Goal: Browse casually: Explore the website without a specific task or goal

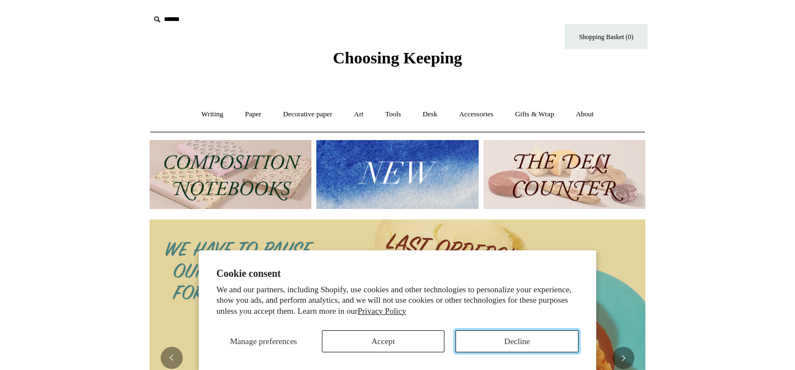
click at [481, 346] on button "Decline" at bounding box center [516, 342] width 123 height 22
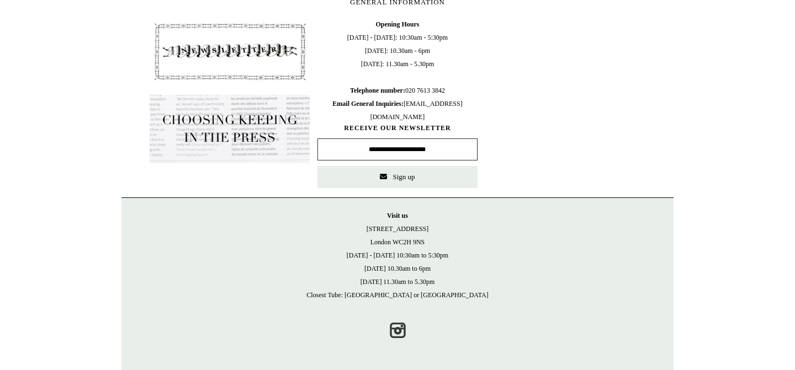
scroll to position [524, 0]
click at [248, 130] on img at bounding box center [230, 129] width 160 height 68
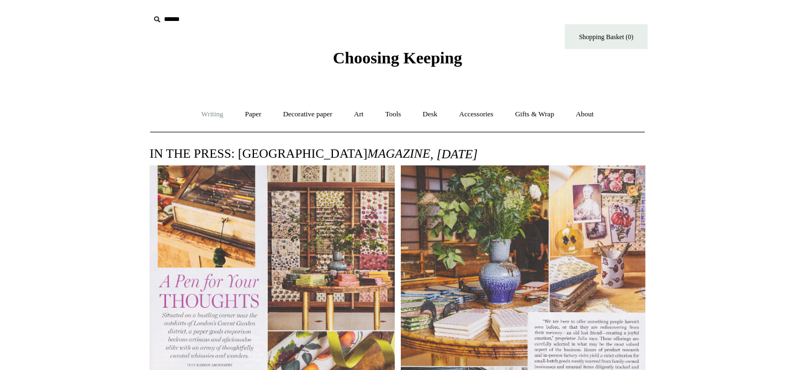
click at [204, 118] on link "Writing +" at bounding box center [213, 114] width 42 height 29
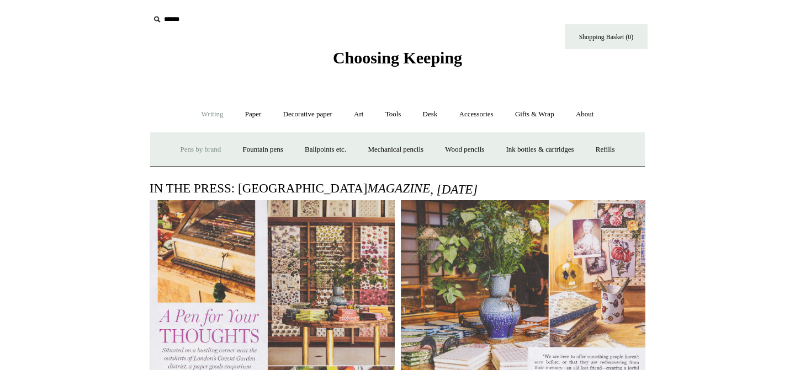
click at [192, 143] on link "Pens by brand +" at bounding box center [201, 149] width 61 height 29
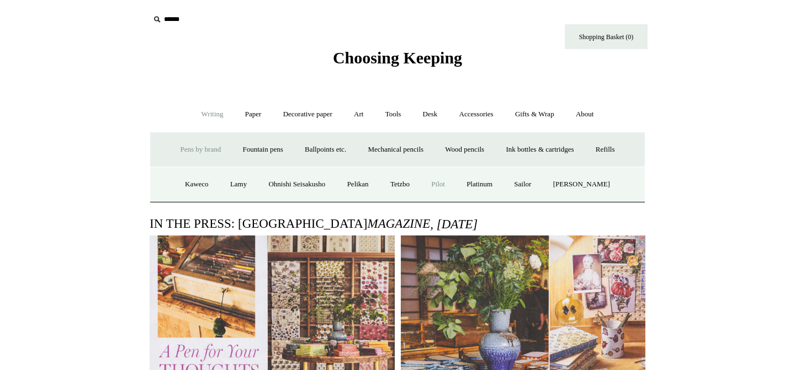
click at [438, 183] on link "Pilot" at bounding box center [438, 184] width 34 height 29
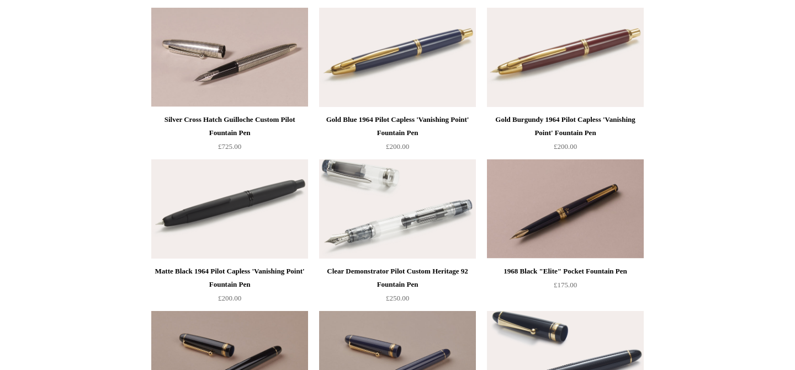
scroll to position [135, 0]
click at [598, 75] on img at bounding box center [565, 57] width 157 height 99
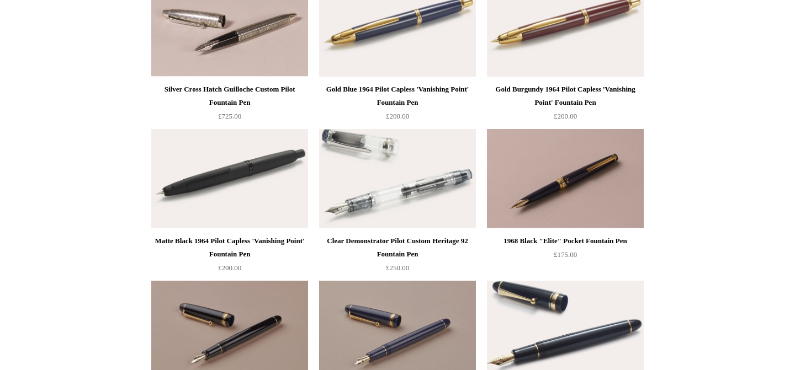
scroll to position [0, 0]
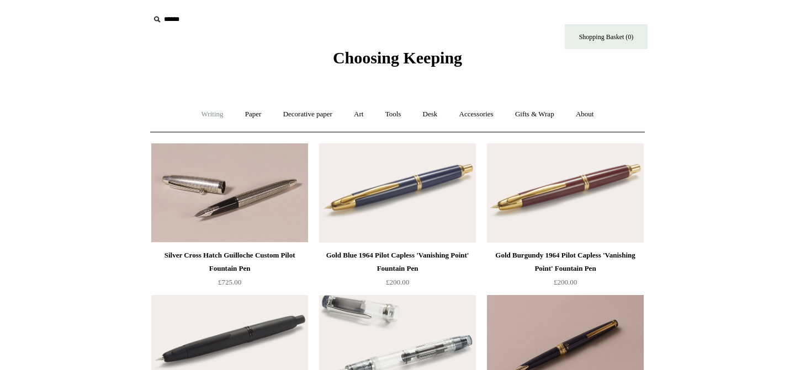
click at [208, 118] on link "Writing +" at bounding box center [213, 114] width 42 height 29
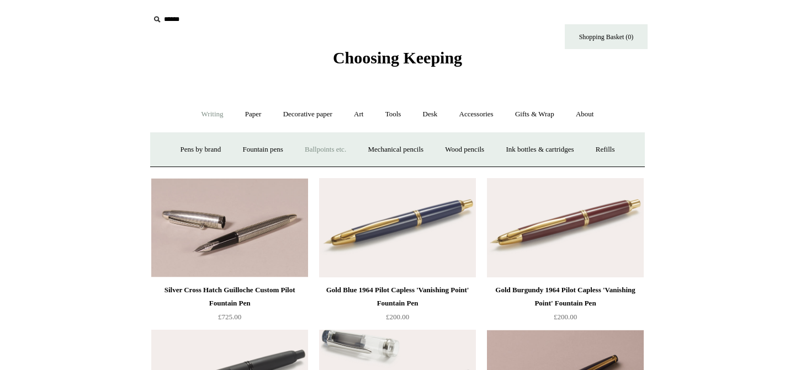
click at [314, 150] on link "Ballpoints etc. +" at bounding box center [325, 149] width 61 height 29
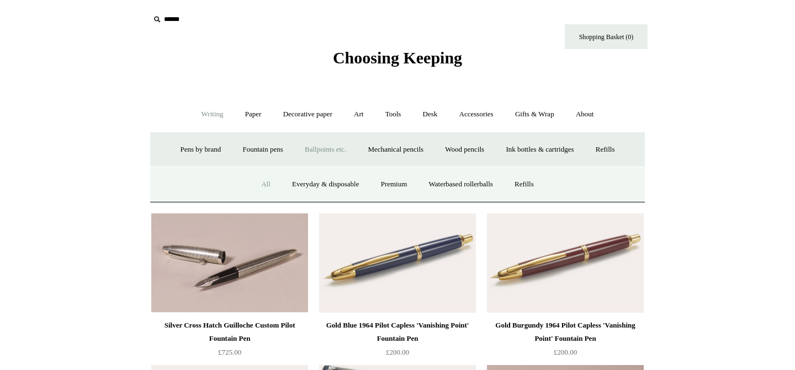
click at [260, 187] on link "All" at bounding box center [265, 184] width 29 height 29
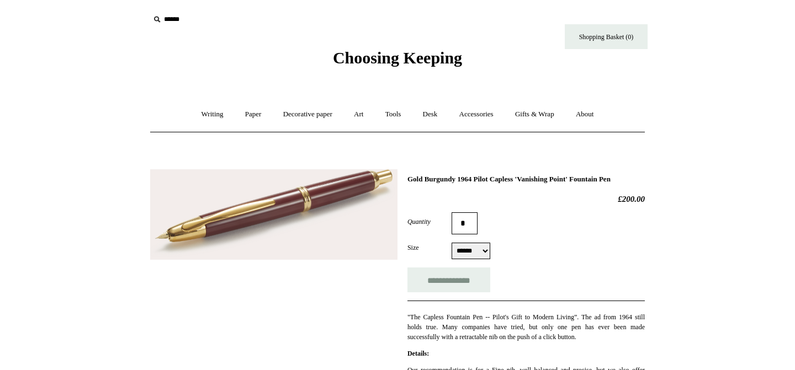
select select "******"
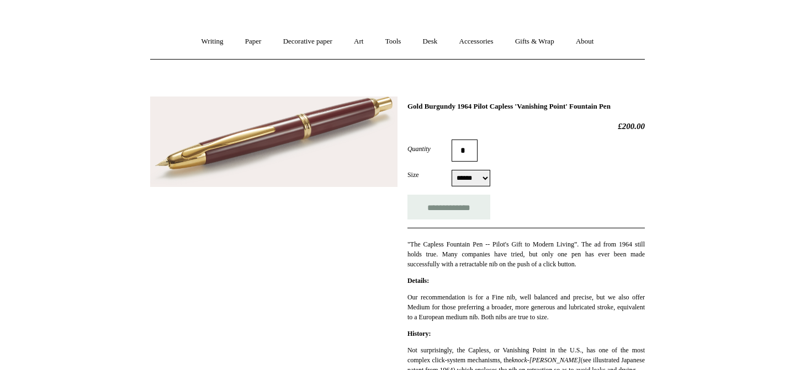
scroll to position [35, 0]
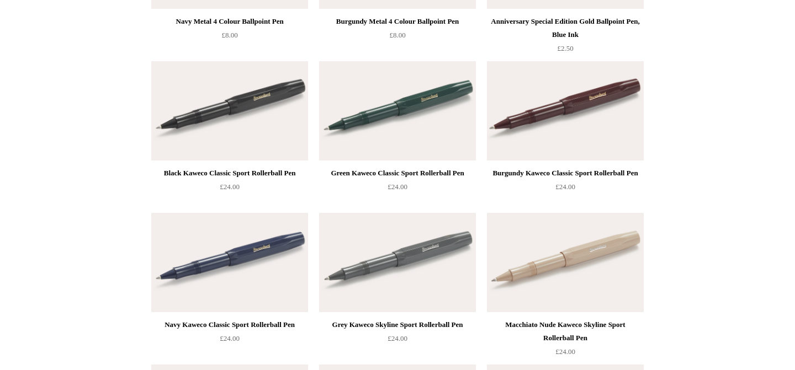
scroll to position [511, 0]
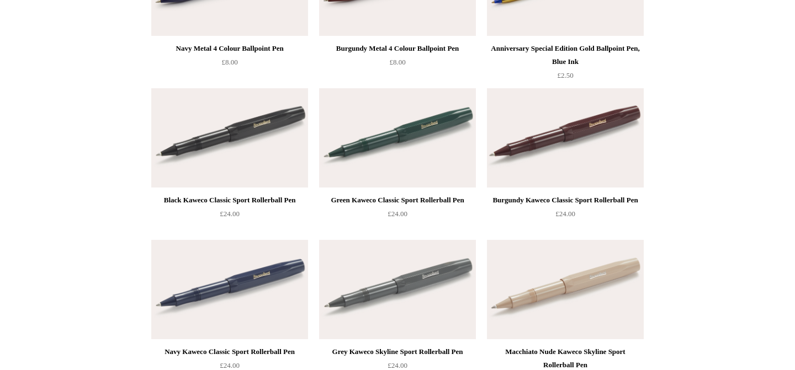
click at [387, 164] on img at bounding box center [397, 137] width 157 height 99
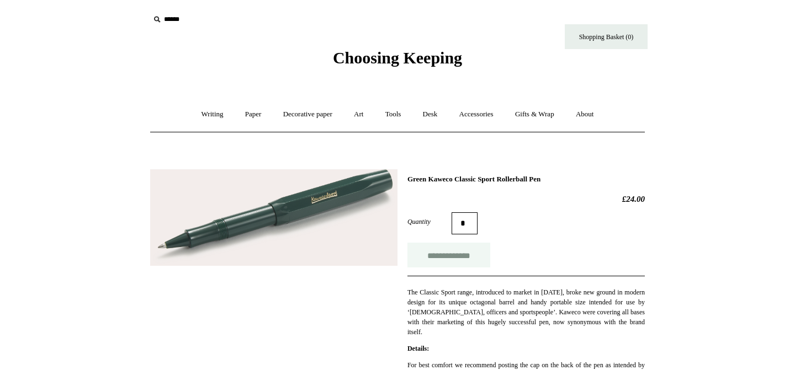
click at [468, 252] on input "**********" at bounding box center [448, 255] width 83 height 25
click at [209, 115] on link "Writing +" at bounding box center [213, 114] width 42 height 29
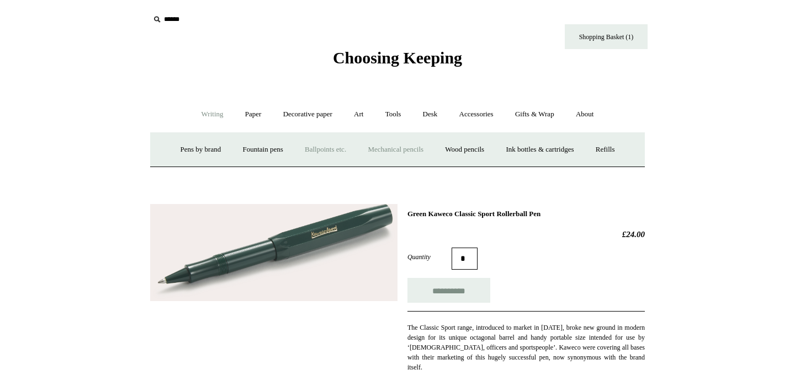
type input "**********"
click at [249, 110] on link "Paper +" at bounding box center [253, 114] width 36 height 29
click at [232, 150] on link "Notebooks +" at bounding box center [242, 149] width 51 height 29
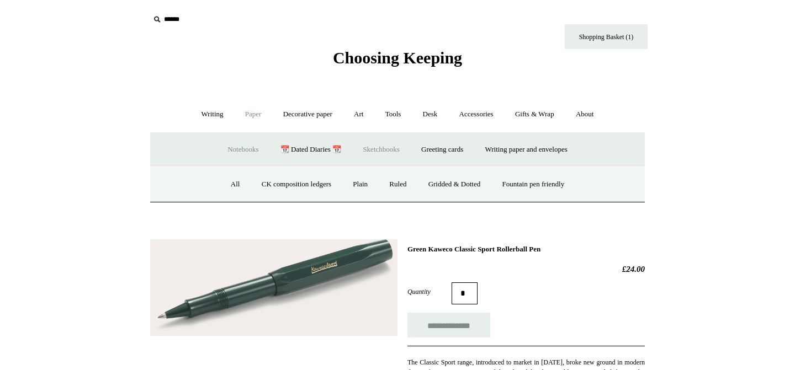
click at [381, 148] on link "Sketchbooks +" at bounding box center [381, 149] width 56 height 29
click at [373, 183] on link "Watercolour" at bounding box center [382, 184] width 55 height 29
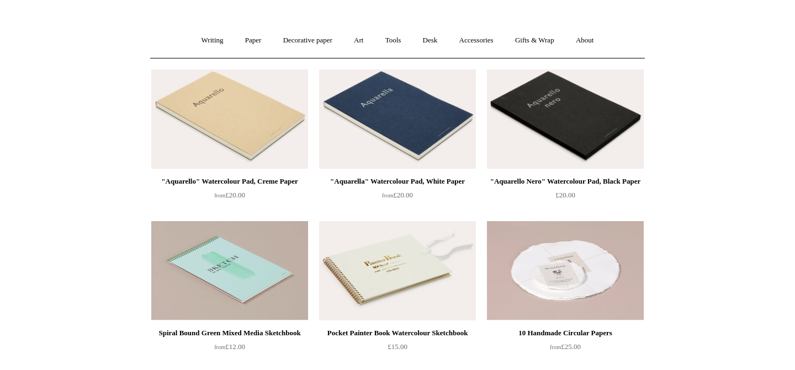
scroll to position [49, 0]
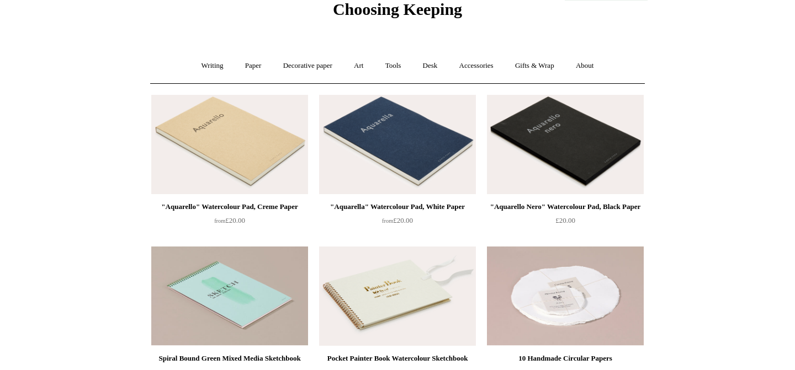
click at [409, 143] on img at bounding box center [397, 144] width 157 height 99
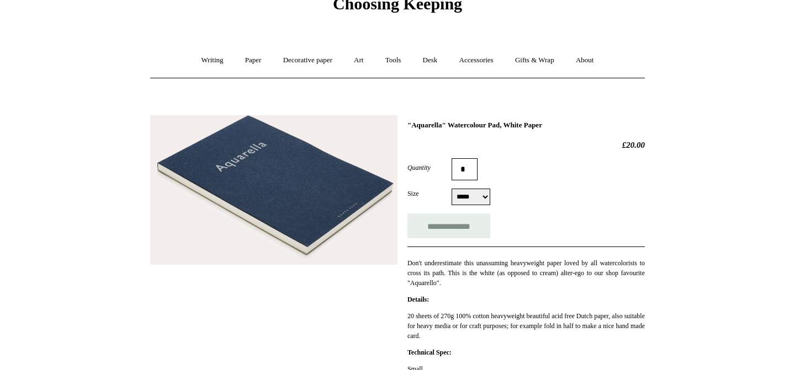
scroll to position [69, 0]
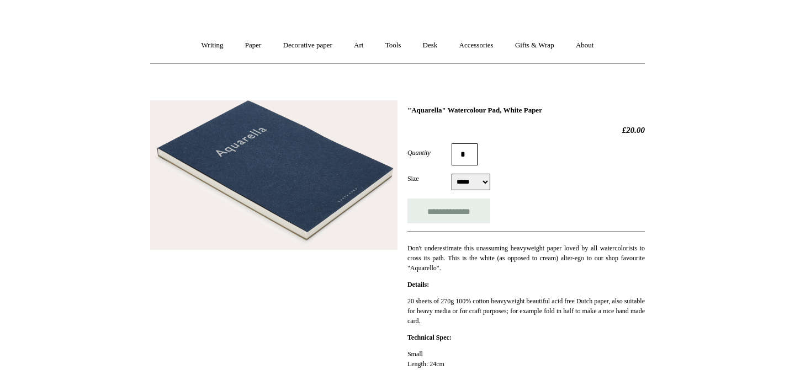
click at [481, 190] on select "***** *****" at bounding box center [470, 182] width 39 height 17
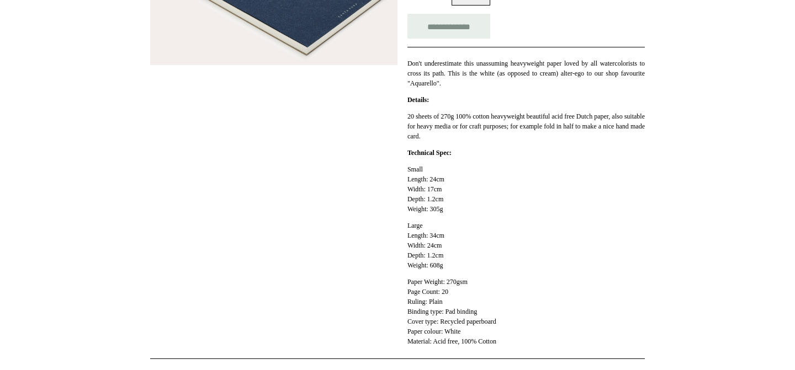
scroll to position [0, 0]
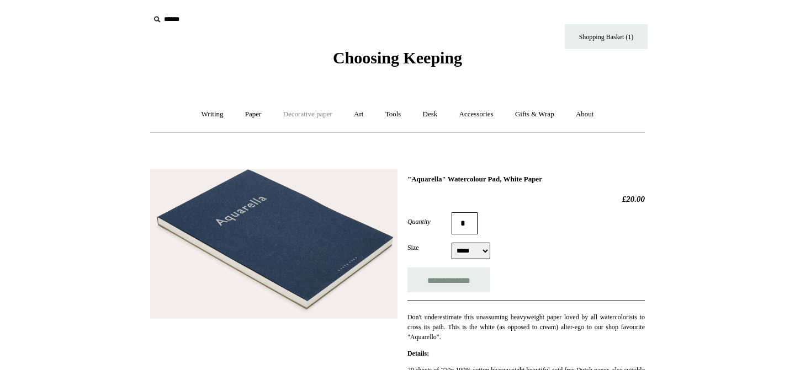
click at [313, 111] on link "Decorative paper +" at bounding box center [307, 114] width 69 height 29
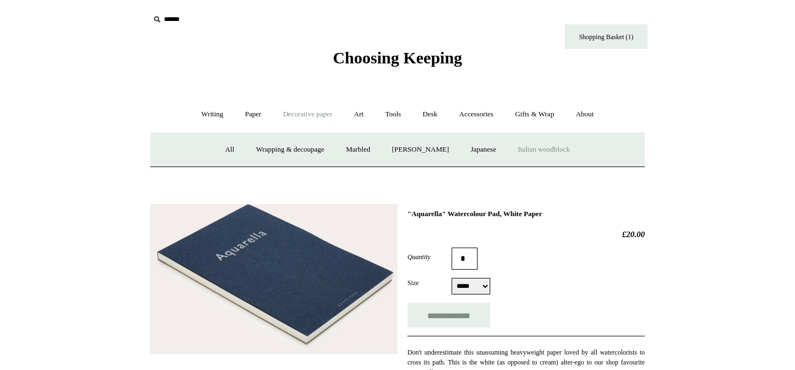
click at [551, 150] on link "Italian woodblock" at bounding box center [544, 149] width 72 height 29
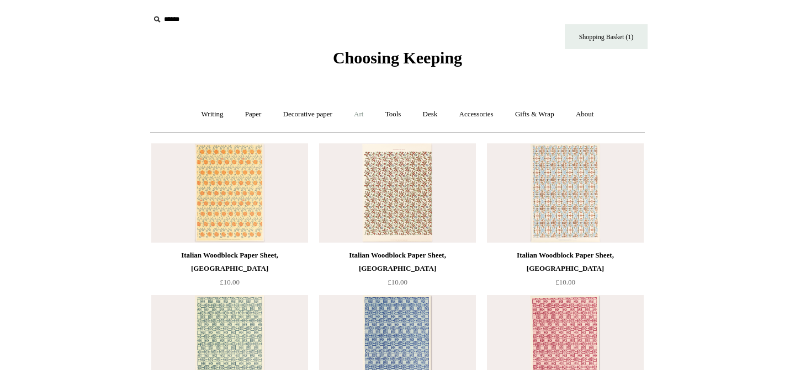
click at [360, 113] on link "Art +" at bounding box center [358, 114] width 29 height 29
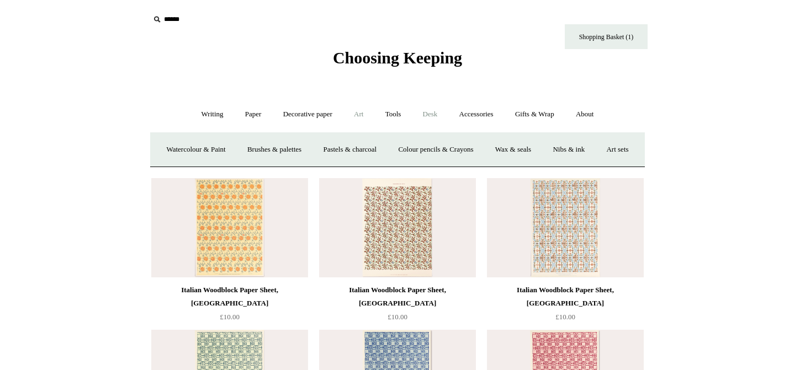
click at [435, 119] on link "Desk +" at bounding box center [430, 114] width 35 height 29
click at [396, 118] on link "Tools +" at bounding box center [393, 114] width 36 height 29
click at [290, 150] on link "Clips +" at bounding box center [292, 149] width 35 height 29
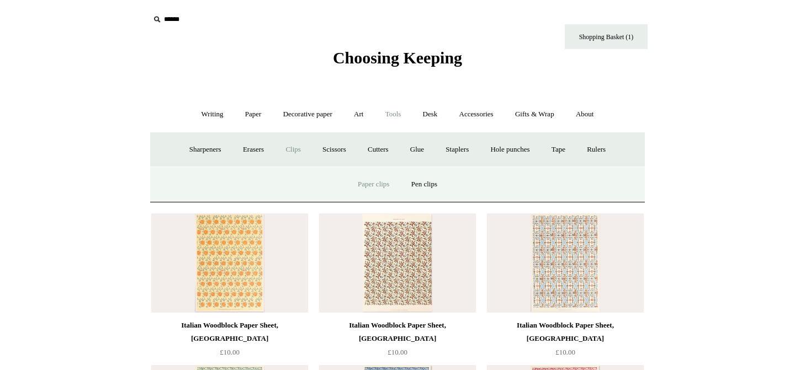
click at [384, 187] on link "Paper clips" at bounding box center [373, 184] width 51 height 29
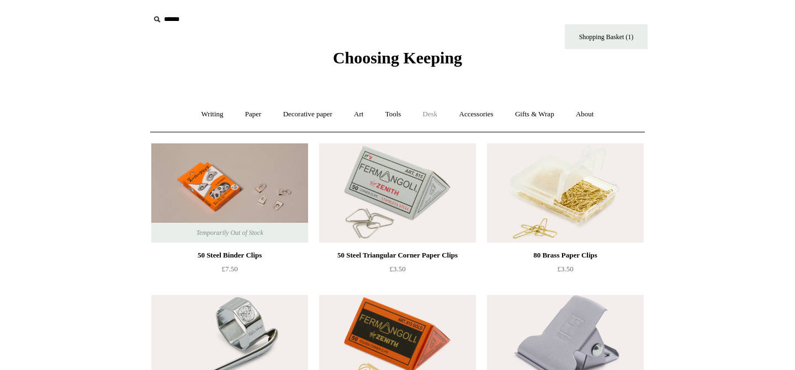
click at [440, 114] on link "Desk +" at bounding box center [430, 114] width 35 height 29
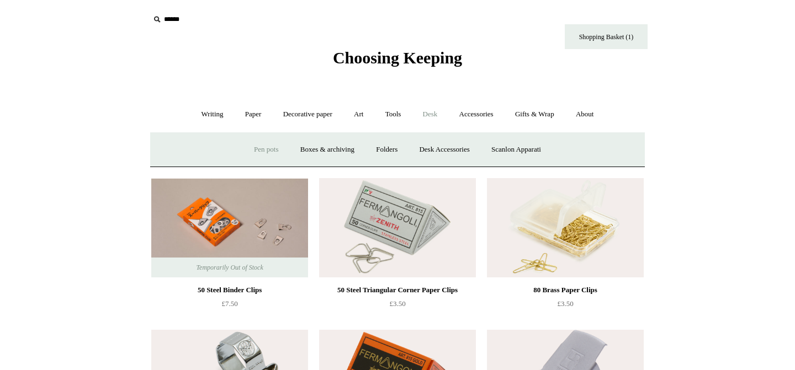
click at [261, 152] on link "Pen pots" at bounding box center [266, 149] width 44 height 29
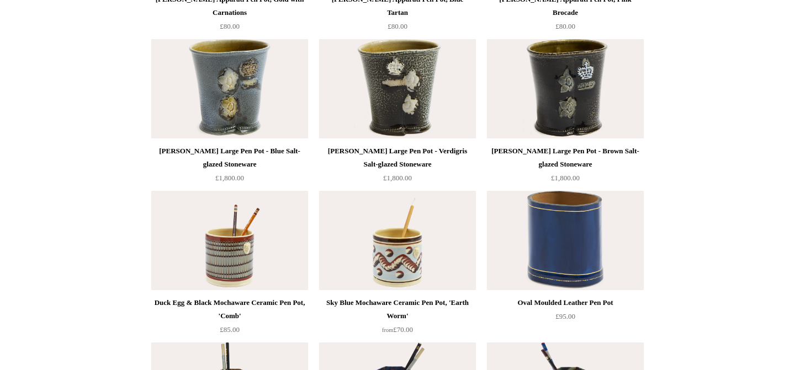
scroll to position [1472, 0]
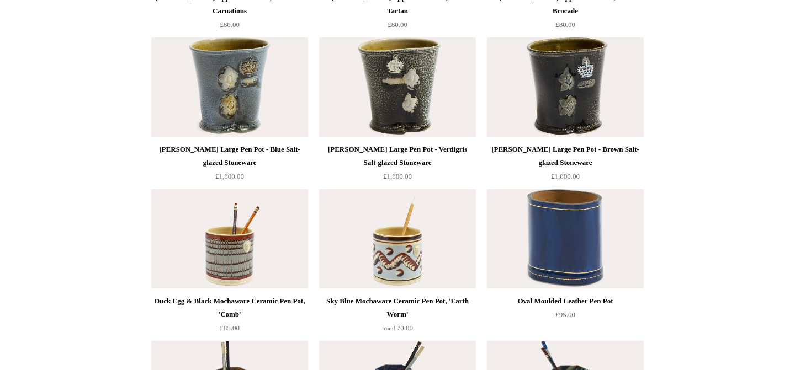
click at [269, 110] on img at bounding box center [229, 87] width 157 height 99
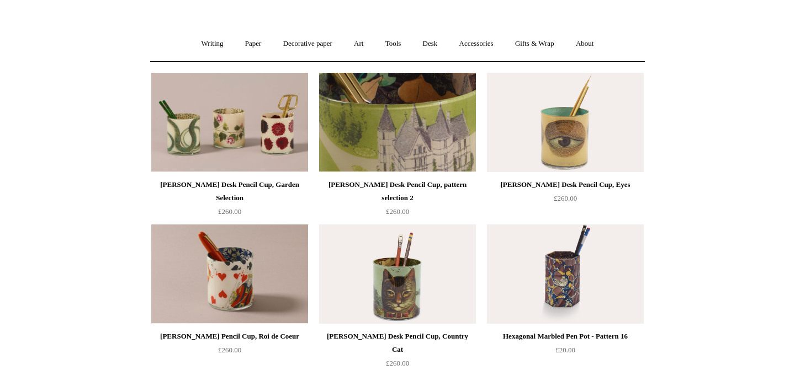
scroll to position [0, 0]
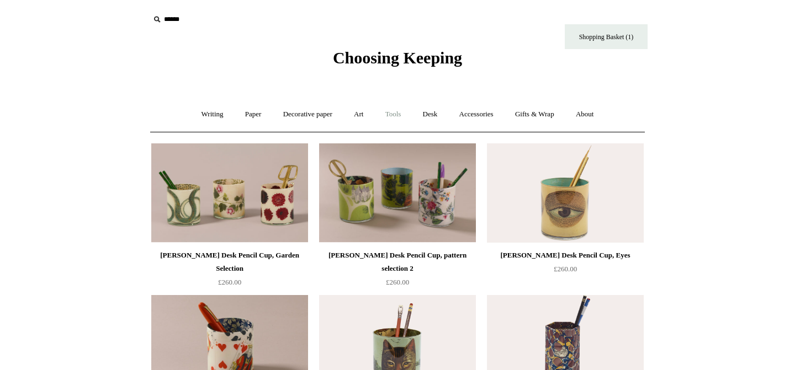
click at [405, 114] on link "Tools +" at bounding box center [393, 114] width 36 height 29
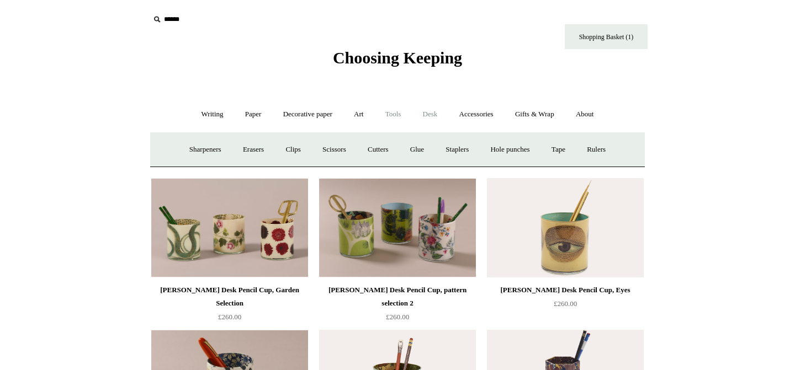
click at [435, 111] on link "Desk +" at bounding box center [430, 114] width 35 height 29
click at [332, 154] on link "Boxes & archiving" at bounding box center [327, 149] width 74 height 29
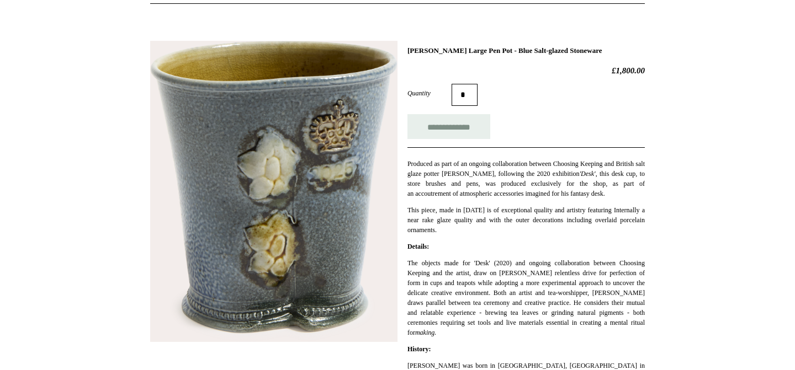
scroll to position [134, 0]
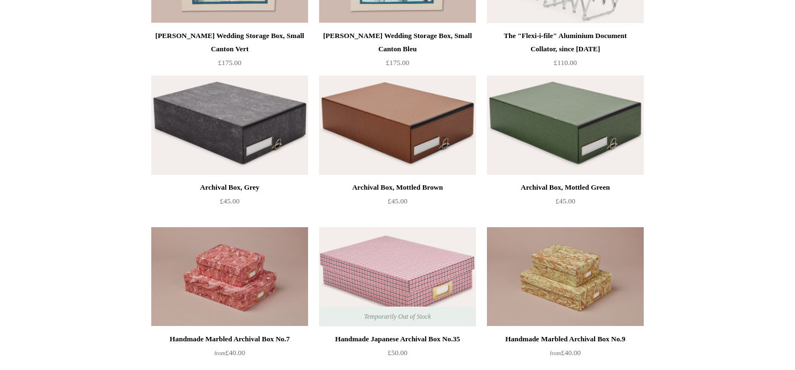
scroll to position [372, 0]
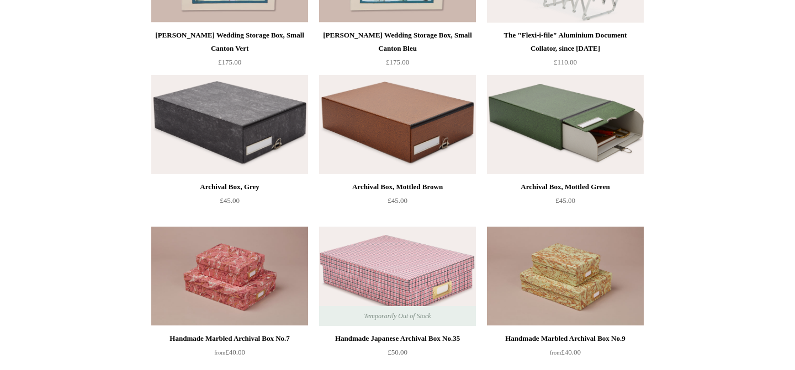
click at [608, 129] on img at bounding box center [565, 124] width 157 height 99
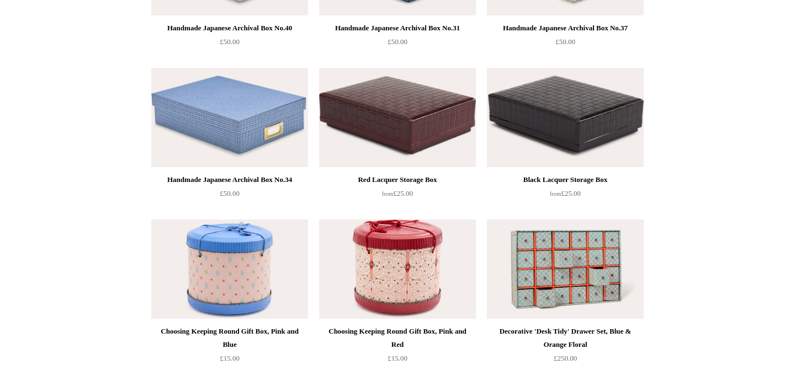
scroll to position [1291, 0]
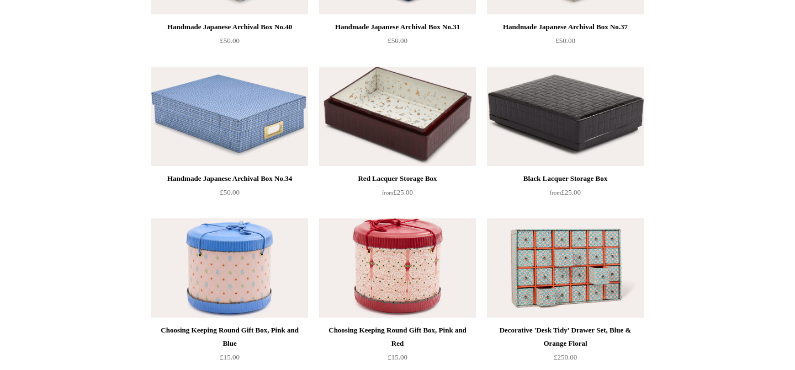
click at [430, 136] on img at bounding box center [397, 116] width 157 height 99
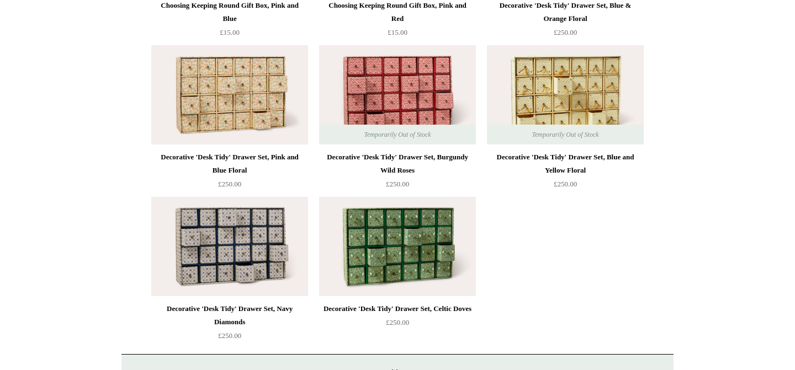
scroll to position [1618, 0]
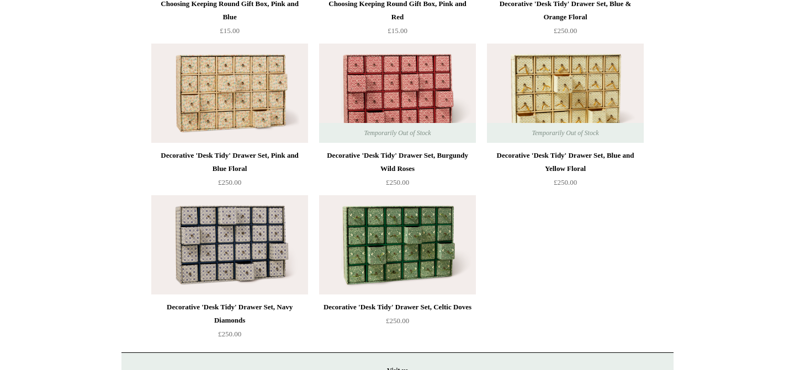
click at [347, 264] on img at bounding box center [397, 244] width 157 height 99
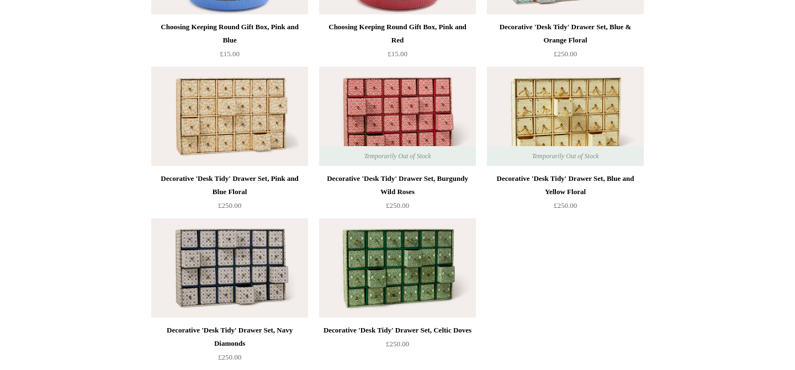
scroll to position [1593, 0]
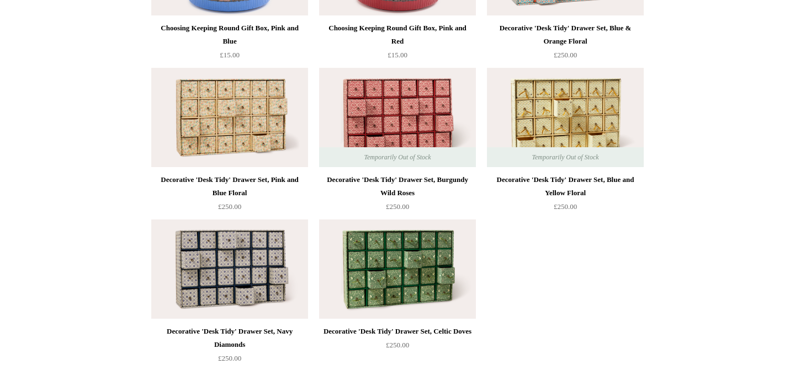
click at [533, 110] on img at bounding box center [565, 117] width 157 height 99
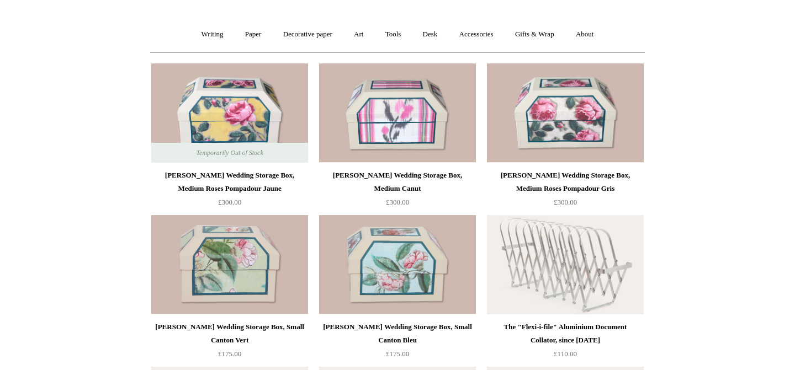
scroll to position [0, 0]
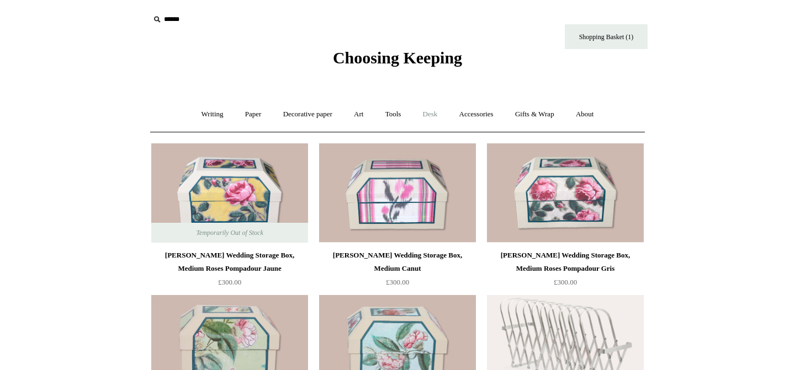
click at [438, 112] on link "Desk +" at bounding box center [430, 114] width 35 height 29
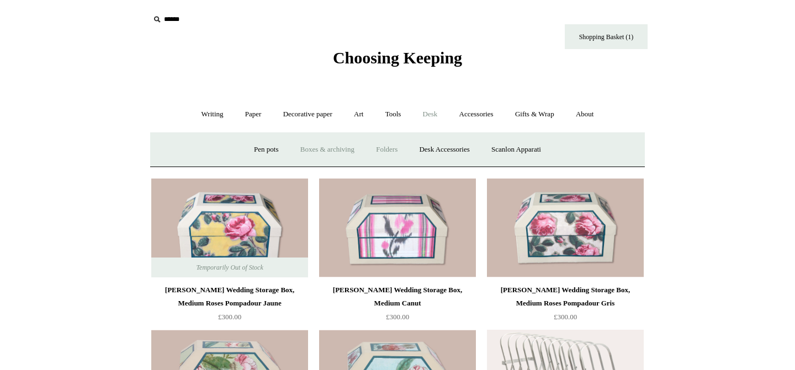
click at [391, 150] on link "Folders" at bounding box center [386, 149] width 41 height 29
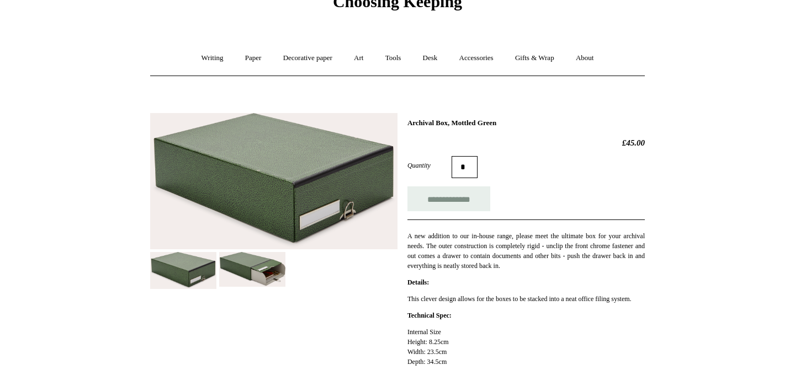
scroll to position [94, 0]
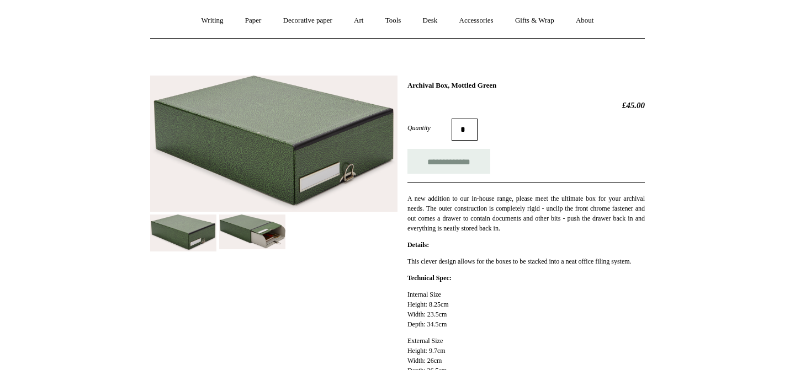
click at [265, 230] on img at bounding box center [252, 232] width 66 height 34
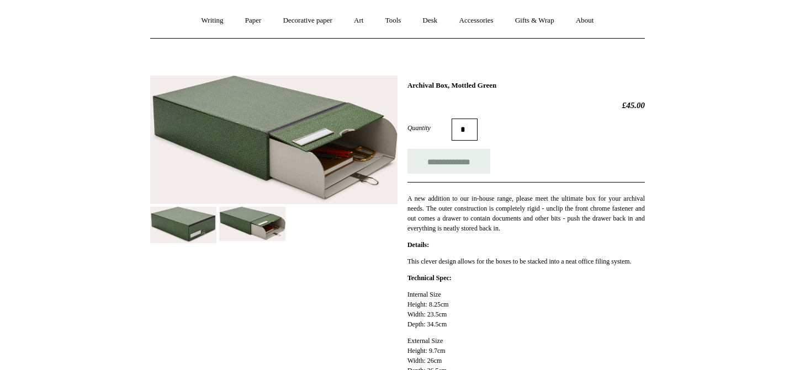
click at [176, 238] on img at bounding box center [183, 225] width 66 height 36
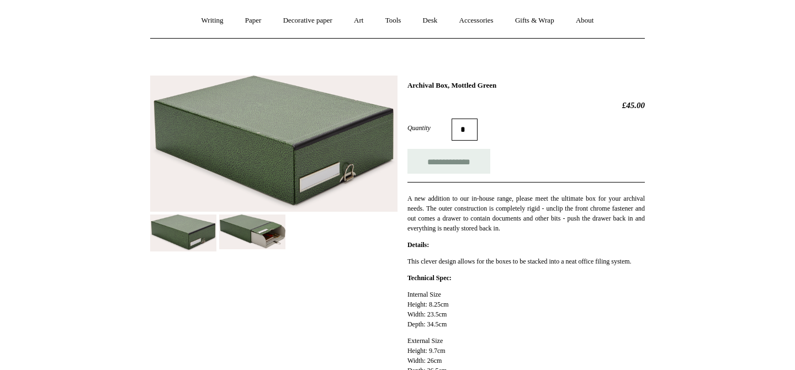
click at [249, 236] on img at bounding box center [252, 232] width 66 height 34
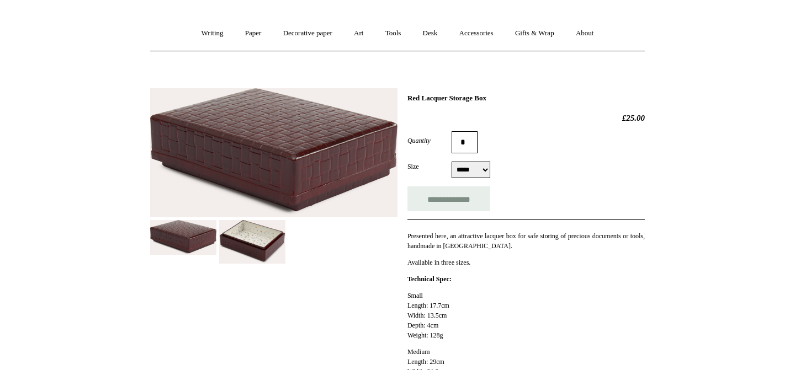
scroll to position [82, 0]
click at [270, 248] on img at bounding box center [252, 242] width 66 height 44
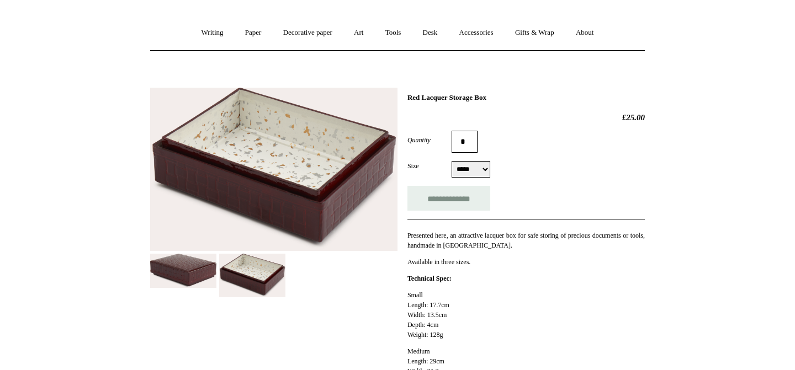
click at [195, 276] on img at bounding box center [183, 271] width 66 height 35
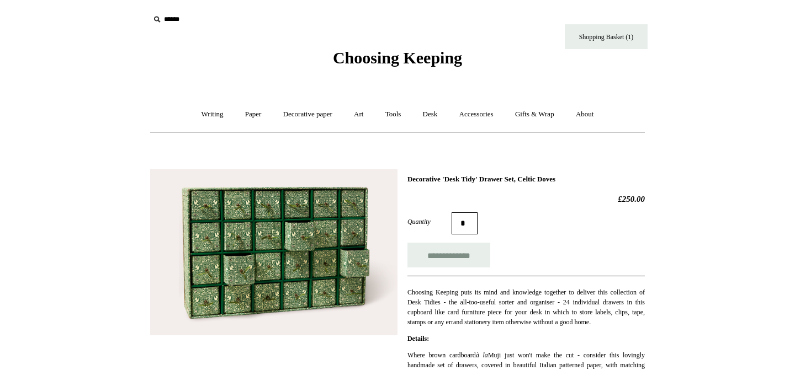
click at [321, 223] on img at bounding box center [273, 252] width 247 height 166
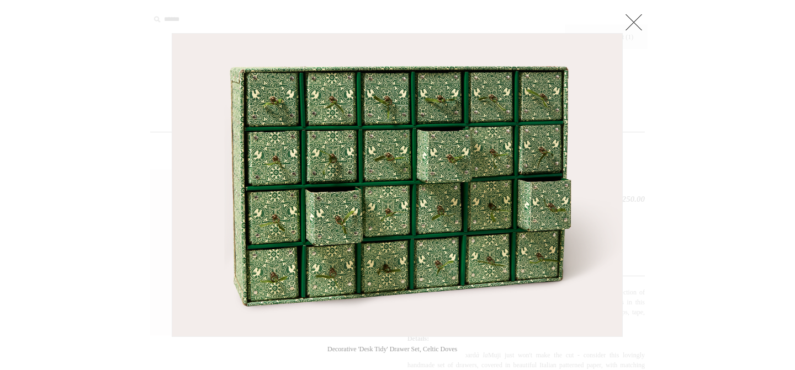
click at [635, 23] on link at bounding box center [634, 22] width 22 height 22
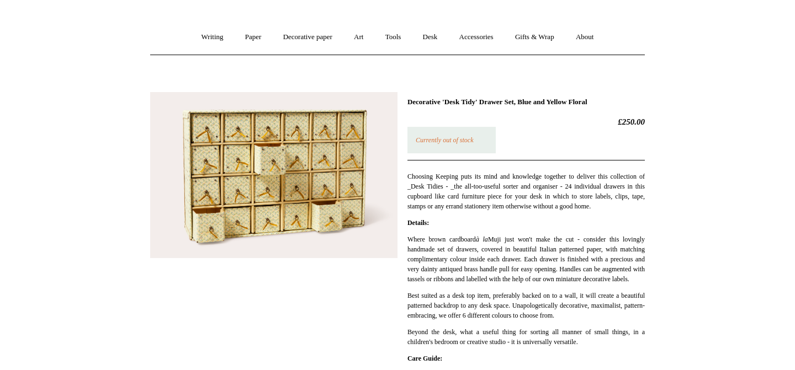
scroll to position [78, 0]
click at [287, 189] on img at bounding box center [273, 175] width 247 height 166
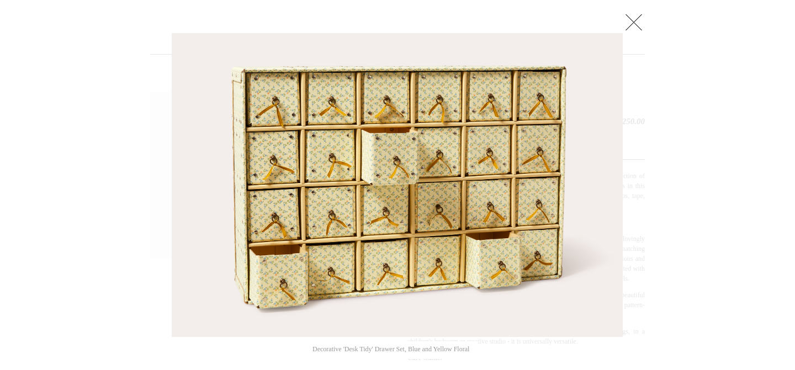
click at [642, 23] on link at bounding box center [634, 22] width 22 height 22
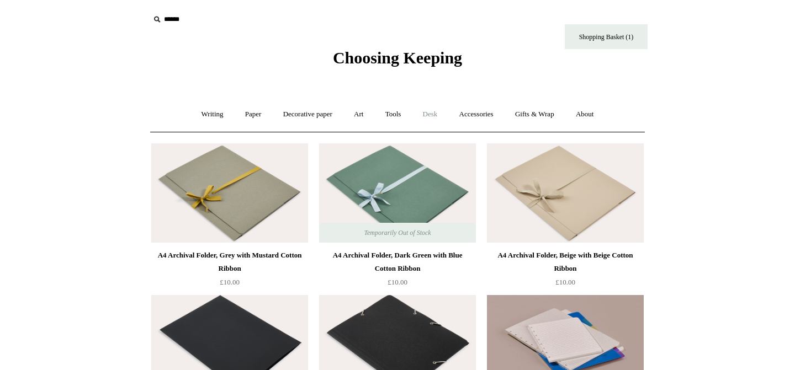
click at [439, 116] on link "Desk +" at bounding box center [430, 114] width 35 height 29
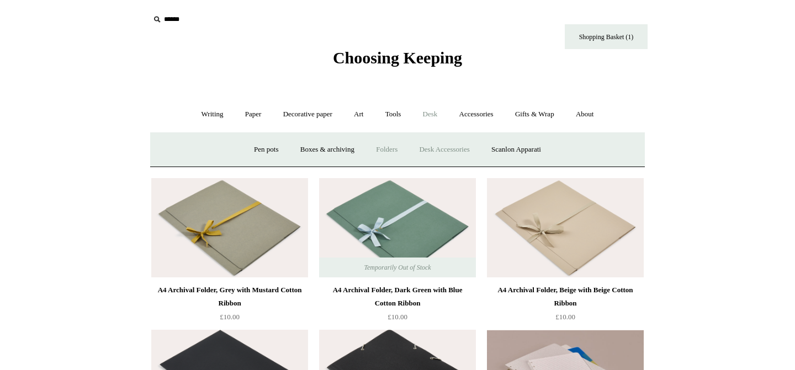
click at [447, 150] on link "Desk Accessories" at bounding box center [444, 149] width 70 height 29
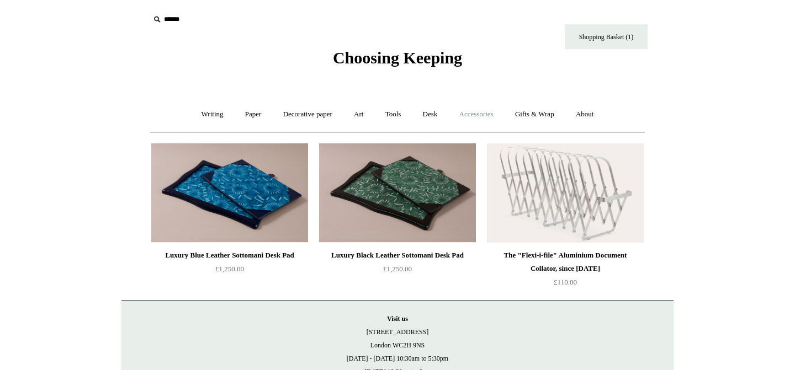
click at [479, 110] on link "Accessories +" at bounding box center [476, 114] width 54 height 29
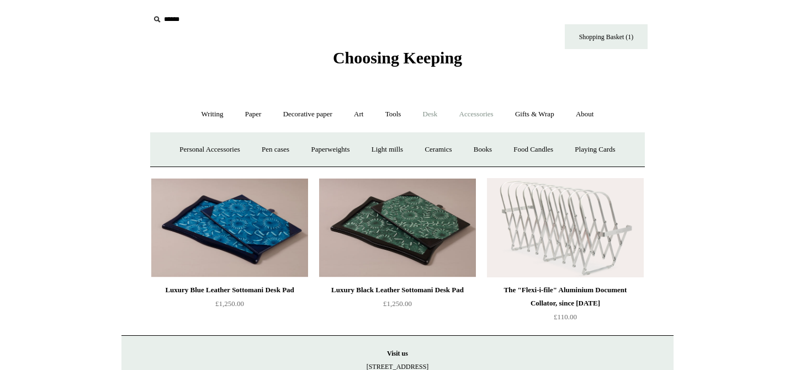
click at [435, 112] on link "Desk +" at bounding box center [430, 114] width 35 height 29
click at [534, 150] on link "Scanlon Apparati" at bounding box center [516, 149] width 70 height 29
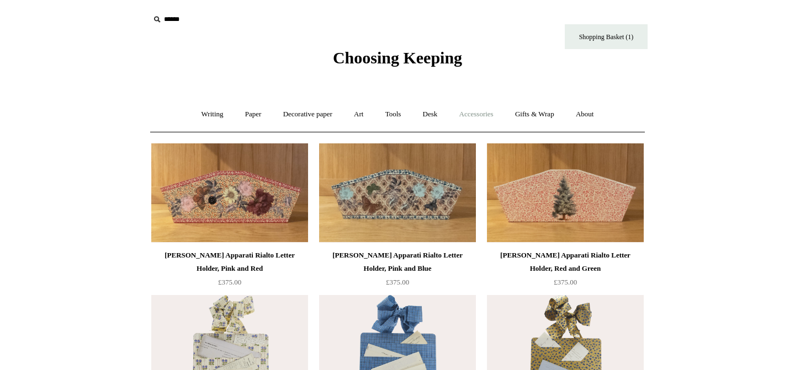
click at [488, 120] on link "Accessories +" at bounding box center [476, 114] width 54 height 29
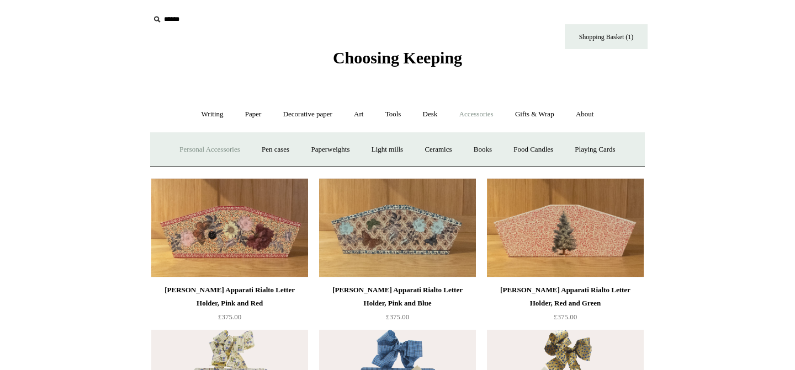
click at [193, 150] on link "Personal Accessories +" at bounding box center [209, 149] width 80 height 29
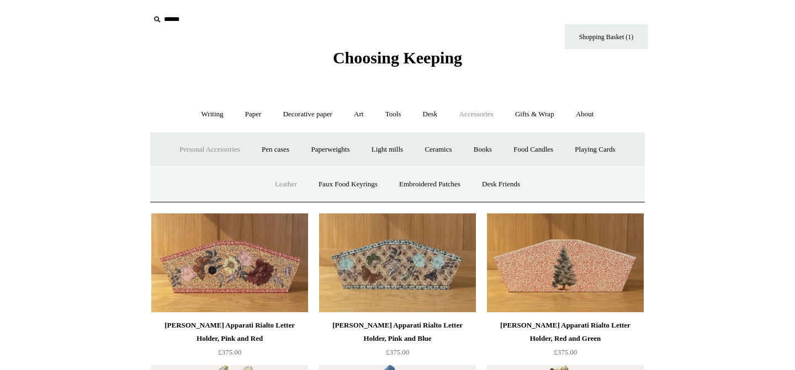
click at [283, 186] on link "Leather" at bounding box center [286, 184] width 42 height 29
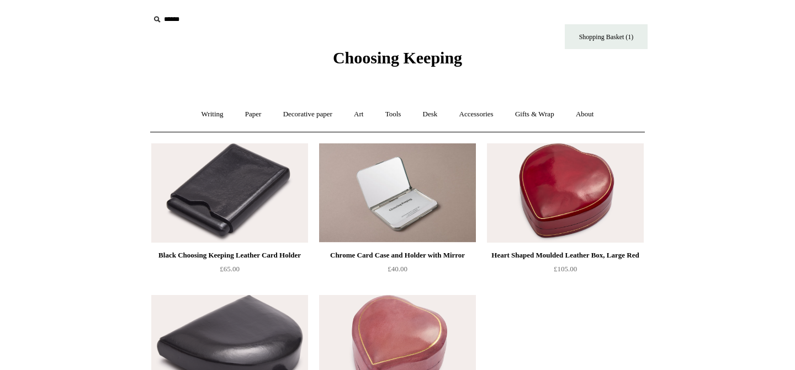
scroll to position [102, 0]
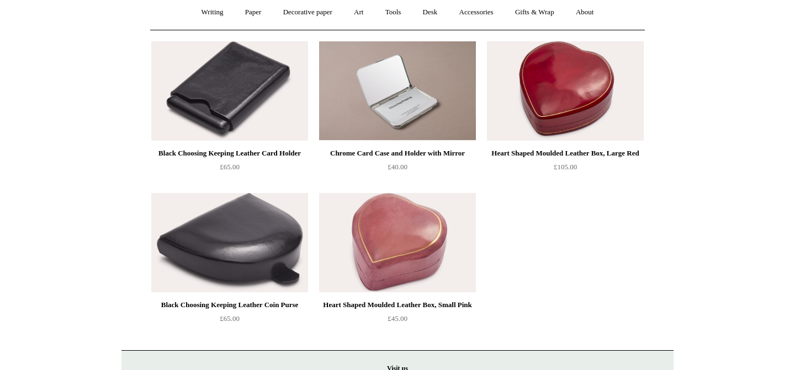
click at [412, 107] on img at bounding box center [397, 90] width 157 height 99
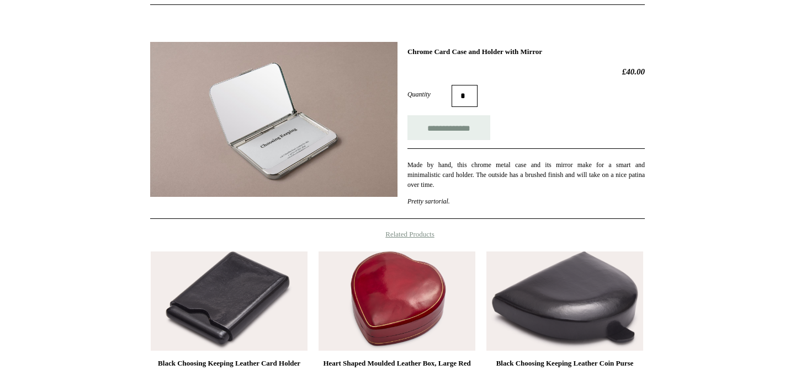
scroll to position [114, 0]
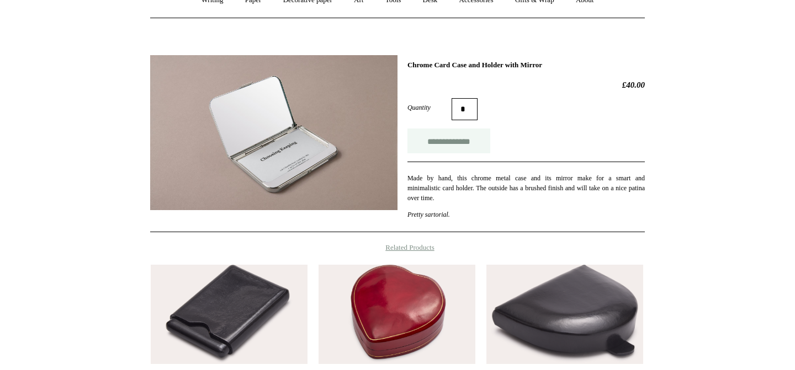
click at [451, 135] on input "**********" at bounding box center [448, 141] width 83 height 25
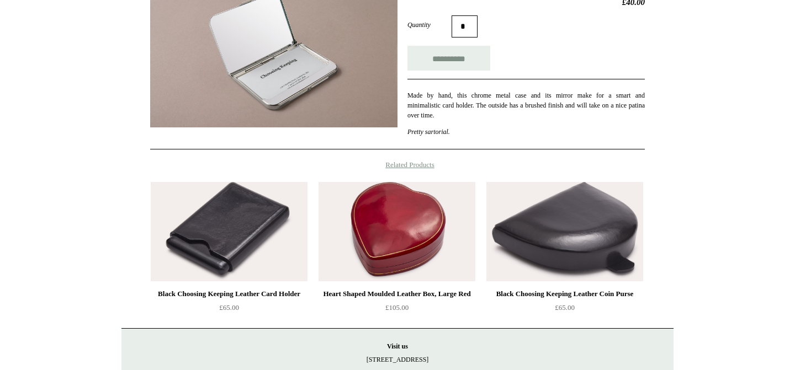
scroll to position [198, 0]
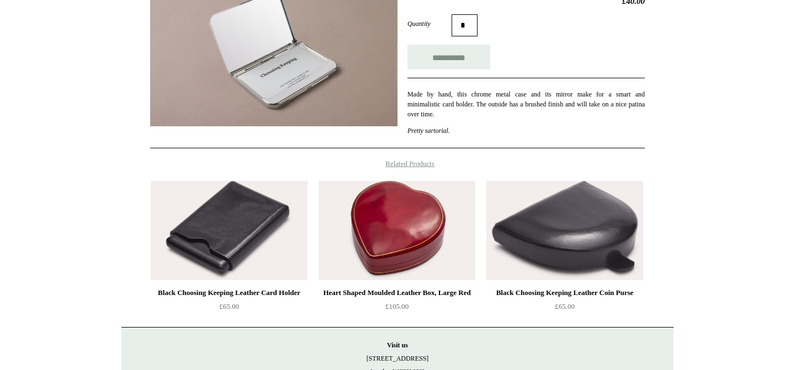
click at [397, 257] on img at bounding box center [396, 230] width 157 height 99
type input "**********"
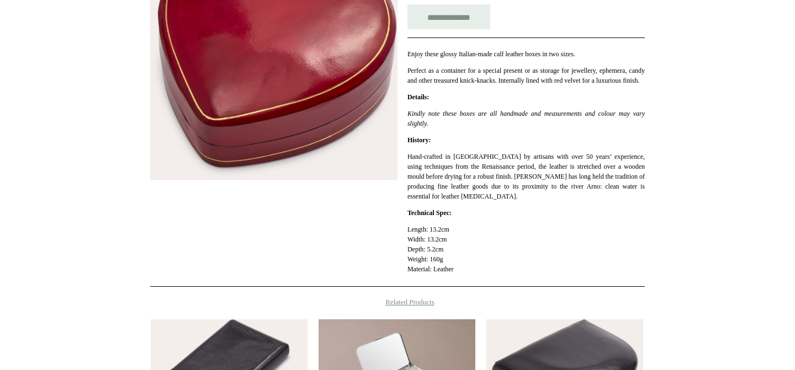
scroll to position [296, 0]
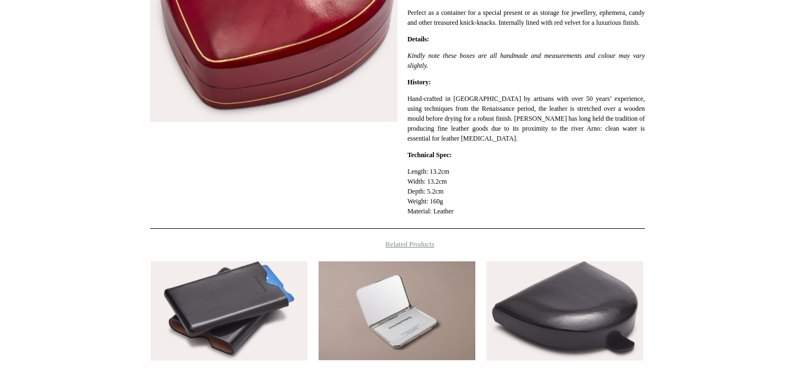
click at [227, 331] on img at bounding box center [229, 311] width 157 height 99
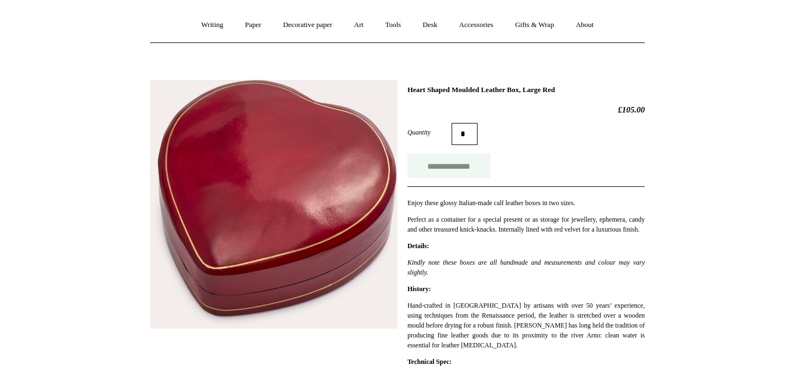
click at [470, 174] on input "**********" at bounding box center [448, 165] width 83 height 25
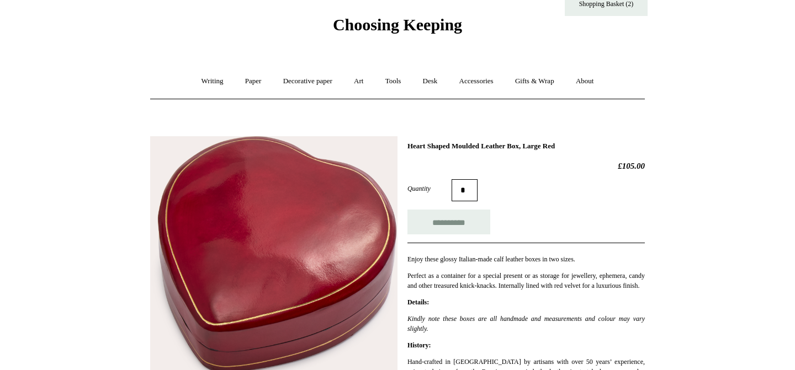
scroll to position [0, 0]
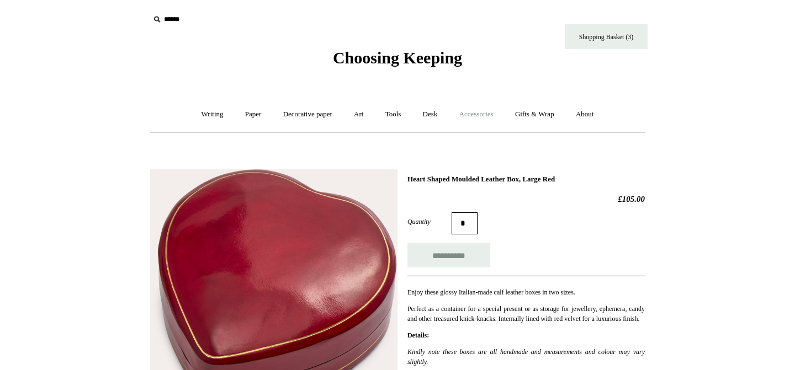
click at [472, 115] on link "Accessories +" at bounding box center [476, 114] width 54 height 29
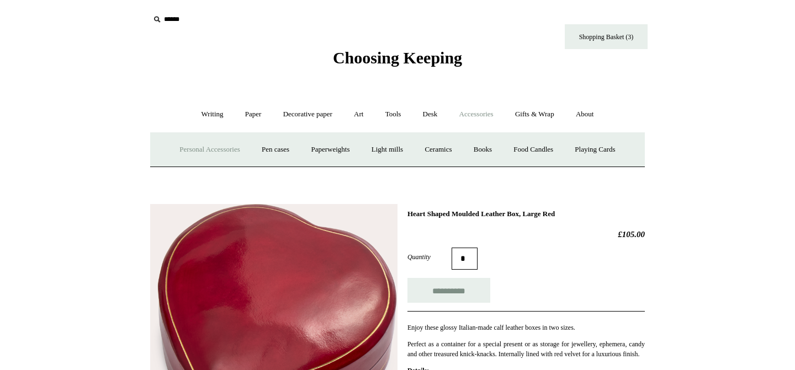
type input "**********"
click at [194, 150] on link "Personal Accessories +" at bounding box center [209, 149] width 80 height 29
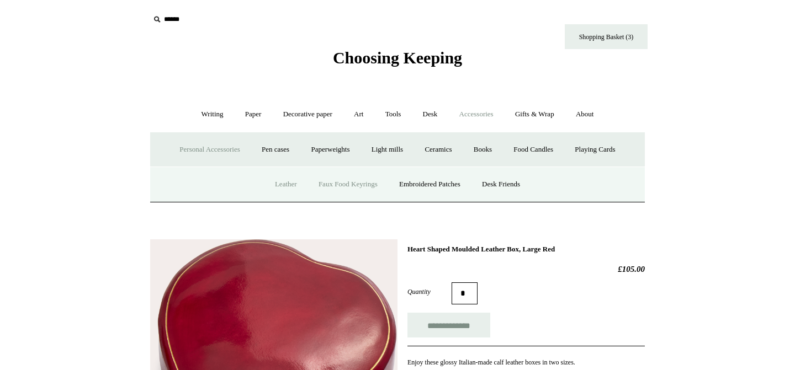
click at [358, 184] on link "Faux Food Keyrings" at bounding box center [348, 184] width 79 height 29
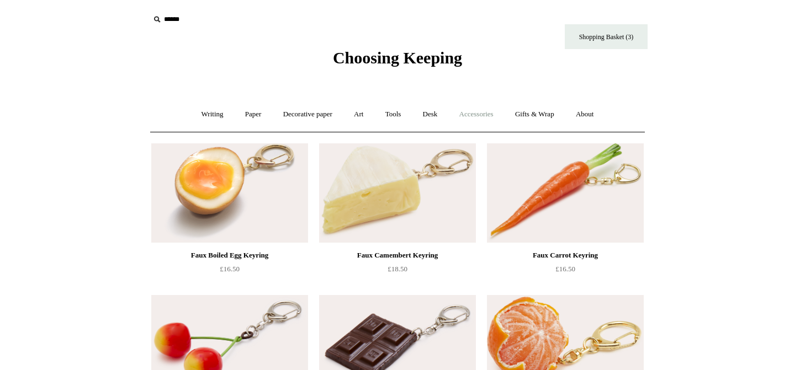
click at [478, 115] on link "Accessories +" at bounding box center [476, 114] width 54 height 29
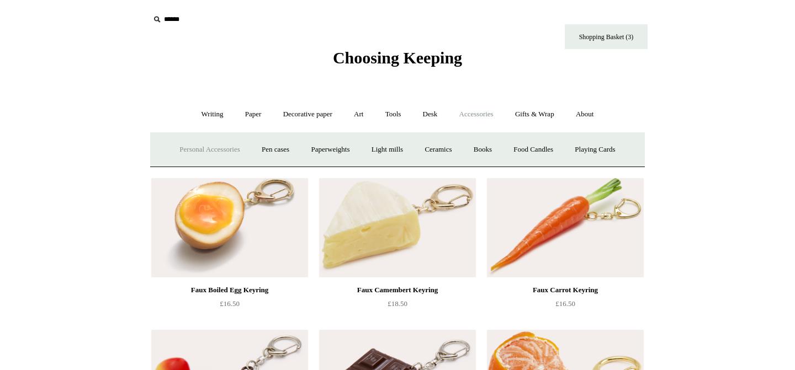
click at [208, 146] on link "Personal Accessories +" at bounding box center [209, 149] width 80 height 29
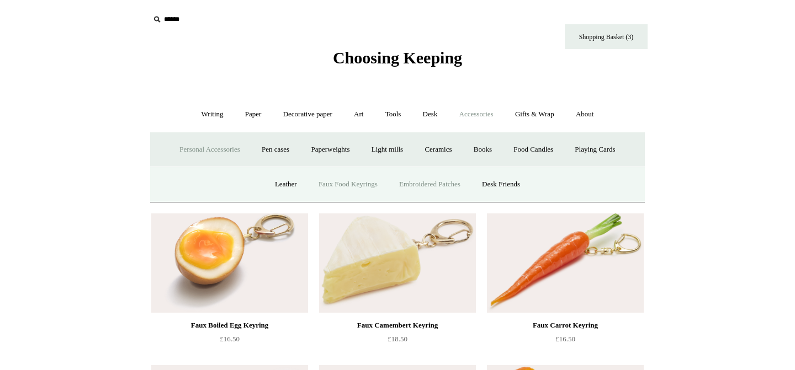
click at [415, 182] on link "Embroidered Patches" at bounding box center [429, 184] width 81 height 29
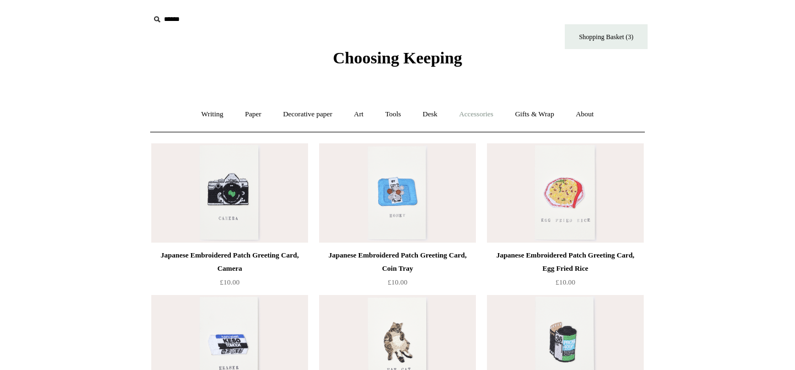
click at [483, 114] on link "Accessories +" at bounding box center [476, 114] width 54 height 29
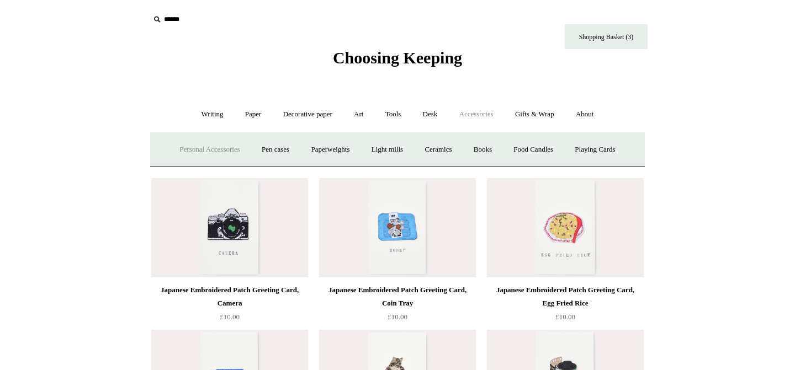
click at [214, 152] on link "Personal Accessories +" at bounding box center [209, 149] width 80 height 29
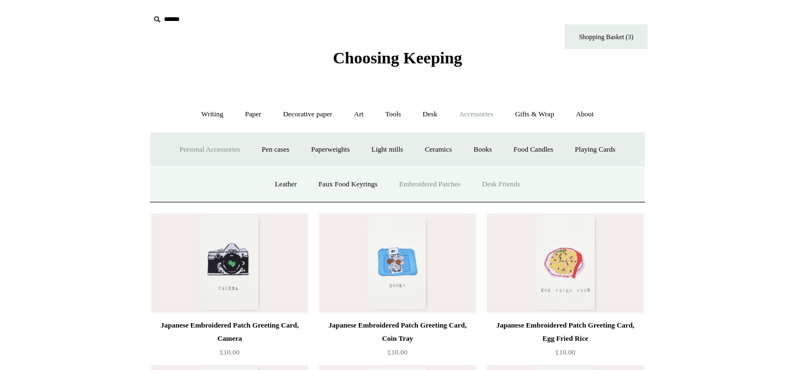
click at [500, 183] on link "Desk Friends" at bounding box center [501, 184] width 58 height 29
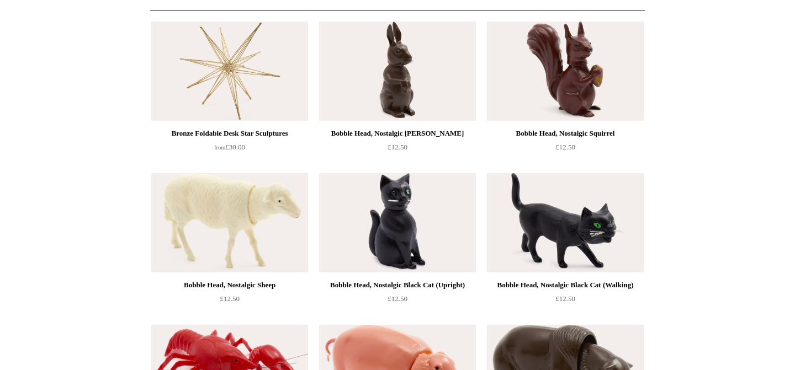
scroll to position [35, 0]
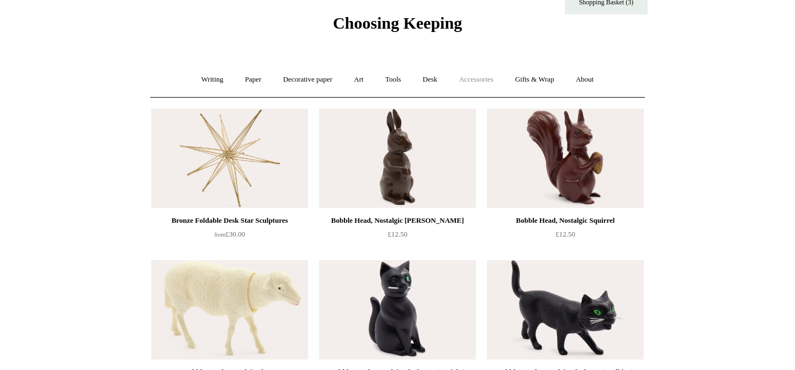
click at [493, 80] on link "Accessories +" at bounding box center [476, 79] width 54 height 29
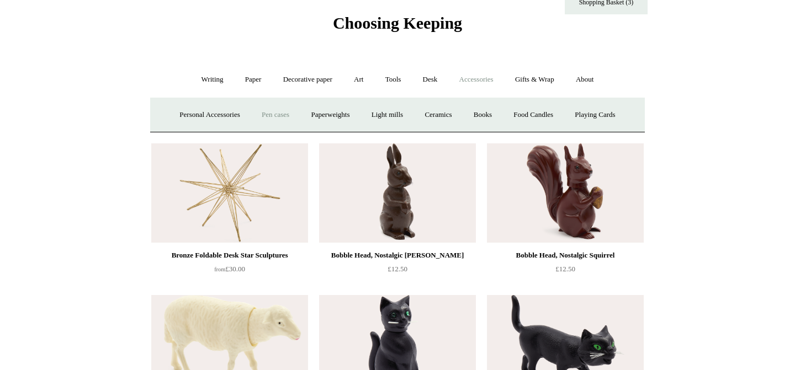
click at [274, 117] on link "Pen cases" at bounding box center [275, 114] width 47 height 29
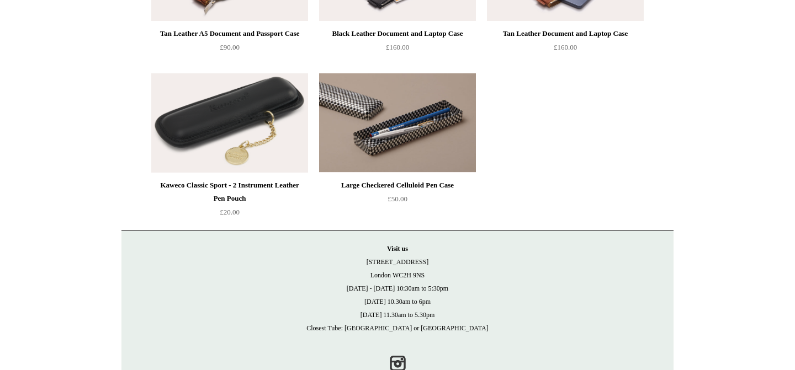
scroll to position [1285, 0]
click at [200, 127] on img at bounding box center [229, 122] width 157 height 99
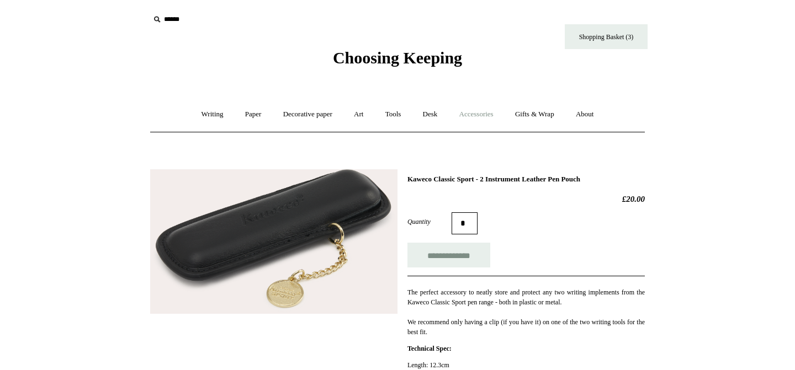
click at [480, 116] on link "Accessories +" at bounding box center [476, 114] width 54 height 29
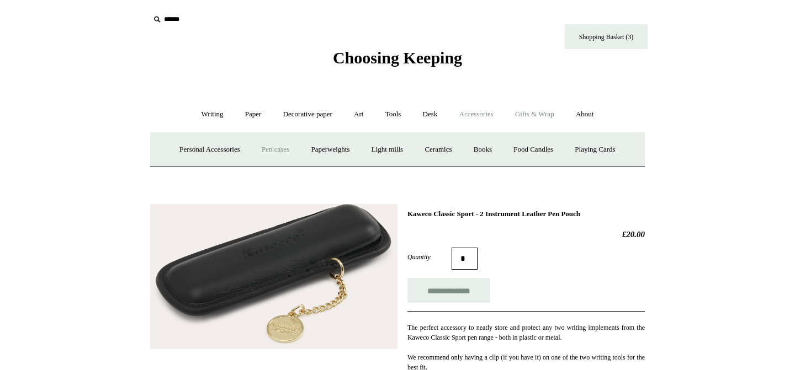
click at [524, 113] on link "Gifts & Wrap +" at bounding box center [534, 114] width 59 height 29
click at [492, 113] on link "Accessories +" at bounding box center [476, 114] width 54 height 29
click at [322, 151] on link "Paperweights +" at bounding box center [330, 149] width 59 height 29
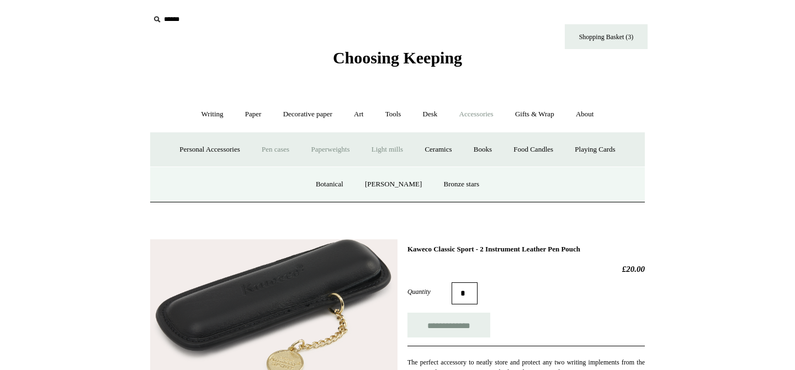
click at [393, 153] on link "Light mills" at bounding box center [386, 149] width 51 height 29
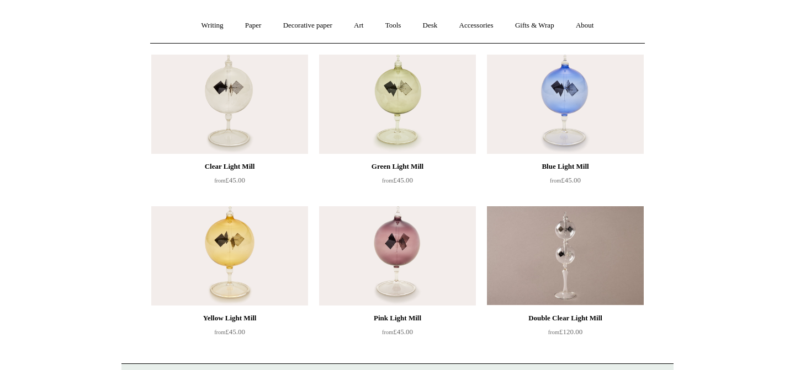
scroll to position [88, 0]
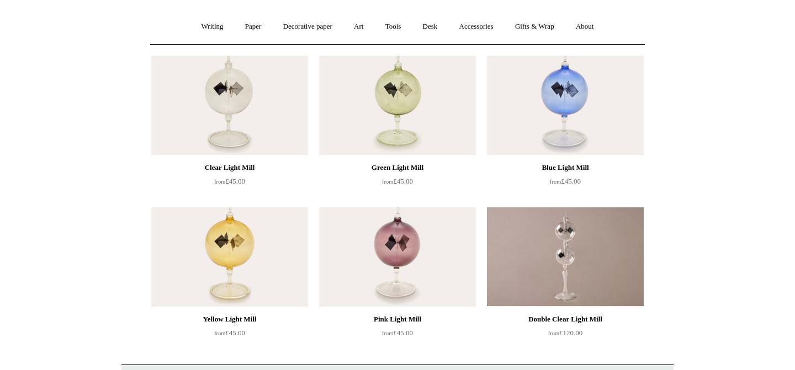
click at [265, 95] on img at bounding box center [229, 105] width 157 height 99
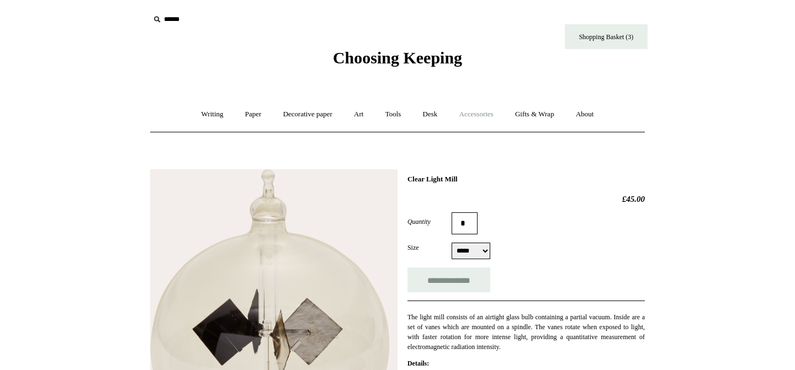
click at [485, 117] on link "Accessories +" at bounding box center [476, 114] width 54 height 29
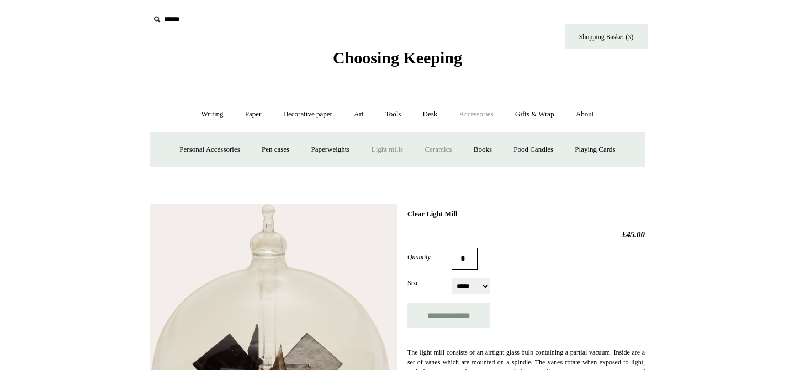
click at [437, 151] on link "Ceramics +" at bounding box center [437, 149] width 47 height 29
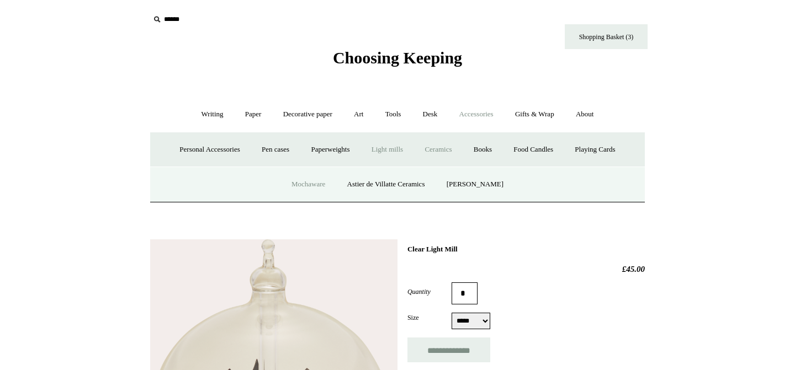
click at [309, 185] on link "Mochaware" at bounding box center [308, 184] width 54 height 29
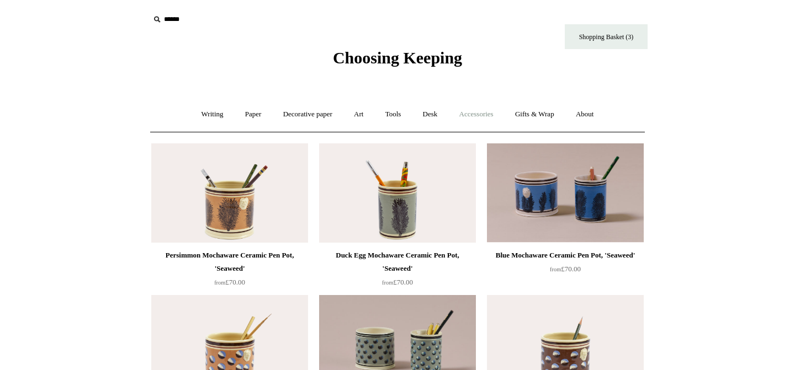
click at [477, 116] on link "Accessories +" at bounding box center [476, 114] width 54 height 29
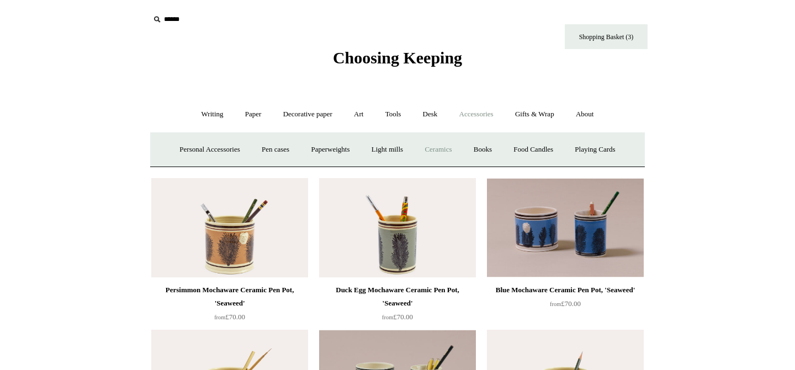
click at [436, 156] on link "Ceramics +" at bounding box center [437, 149] width 47 height 29
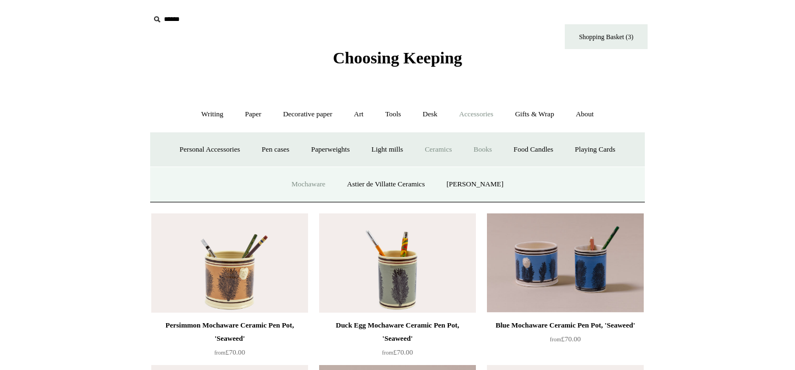
click at [495, 150] on link "Books" at bounding box center [483, 149] width 38 height 29
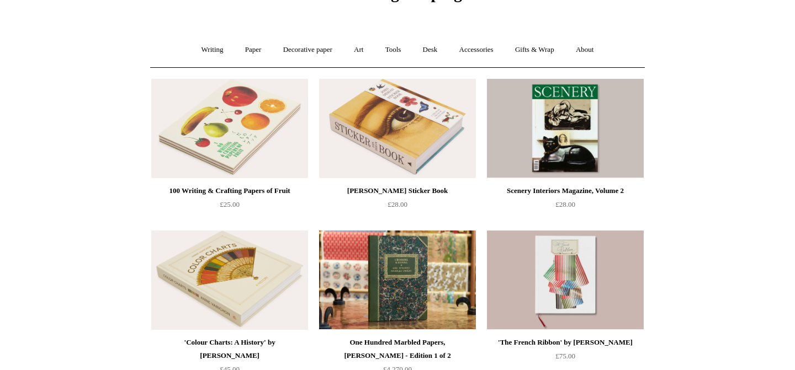
scroll to position [60, 0]
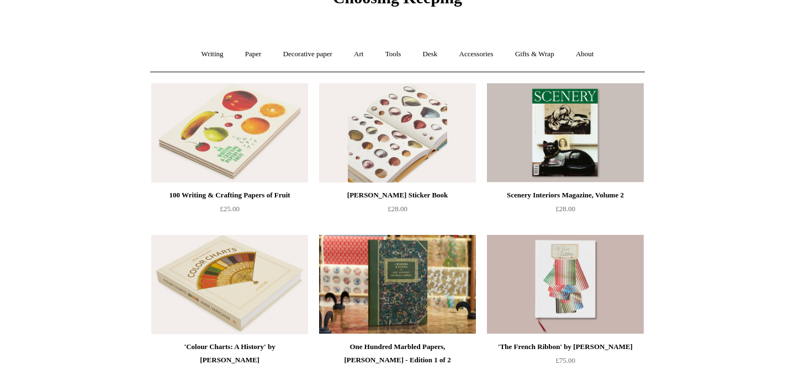
click at [355, 146] on img at bounding box center [397, 132] width 157 height 99
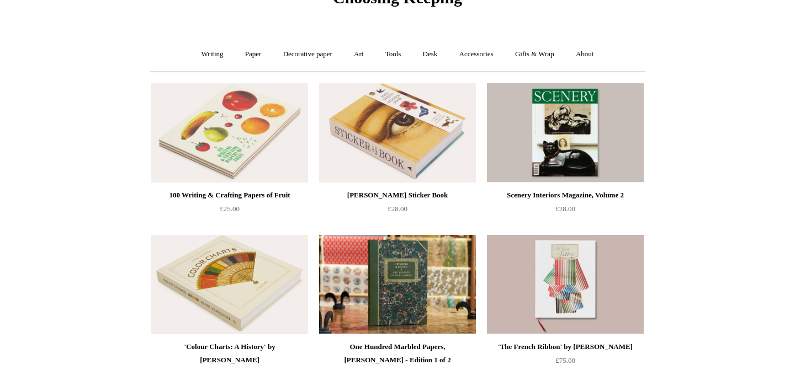
click at [361, 196] on div "John Derian Sticker Book" at bounding box center [397, 195] width 151 height 13
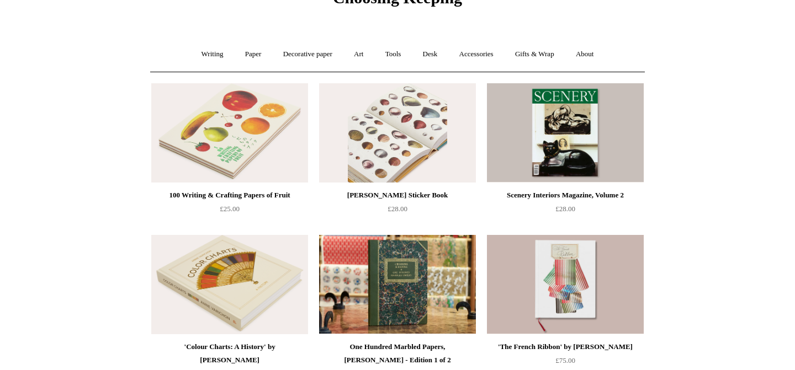
scroll to position [0, 0]
